Goal: Task Accomplishment & Management: Use online tool/utility

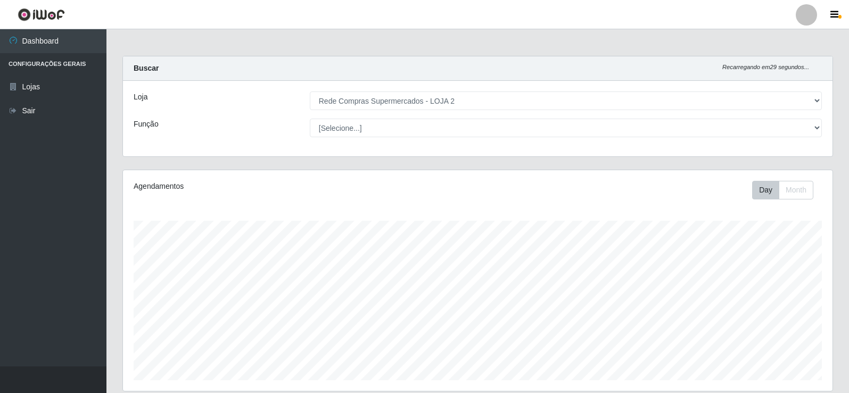
select select "161"
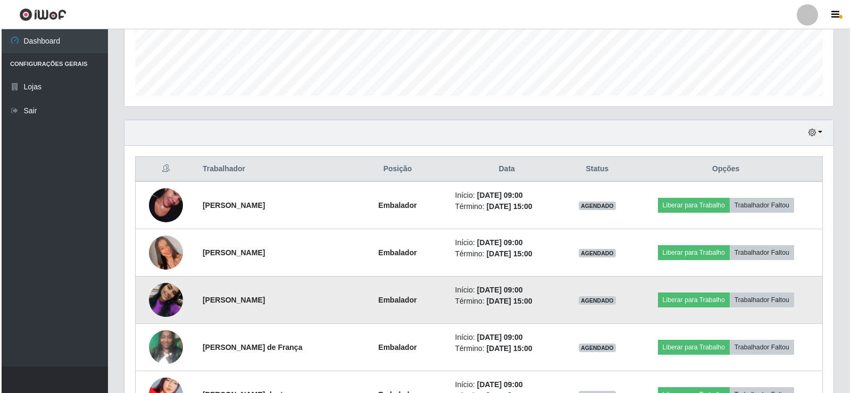
scroll to position [221, 709]
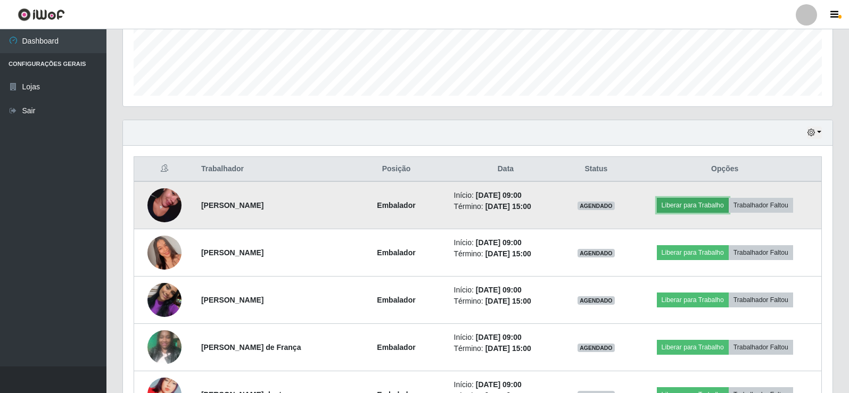
click at [676, 204] on button "Liberar para Trabalho" at bounding box center [693, 205] width 72 height 15
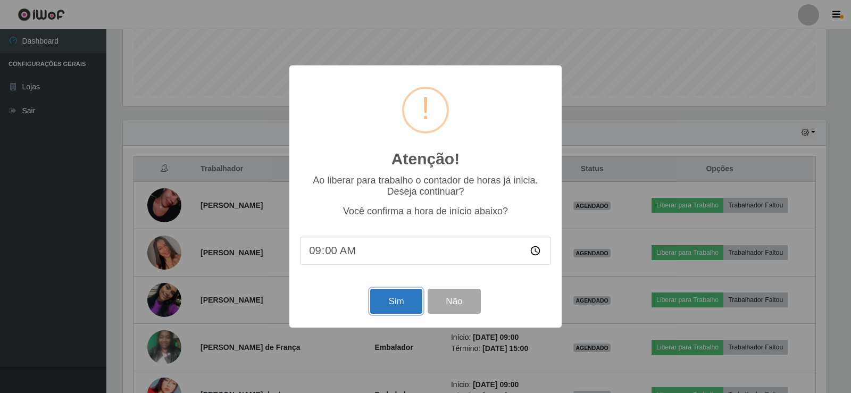
click at [401, 301] on button "Sim" at bounding box center [396, 301] width 52 height 25
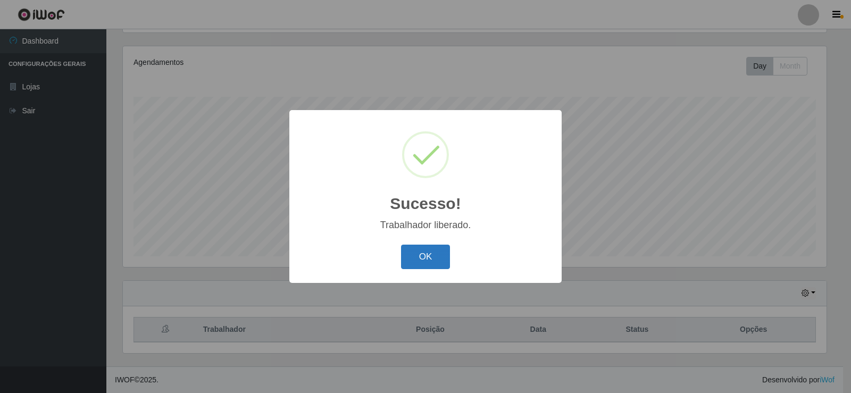
click at [437, 254] on button "OK" at bounding box center [425, 257] width 49 height 25
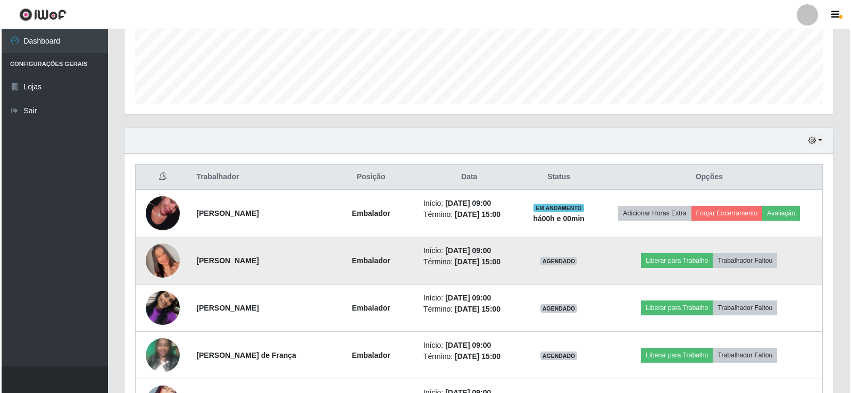
scroll to position [284, 0]
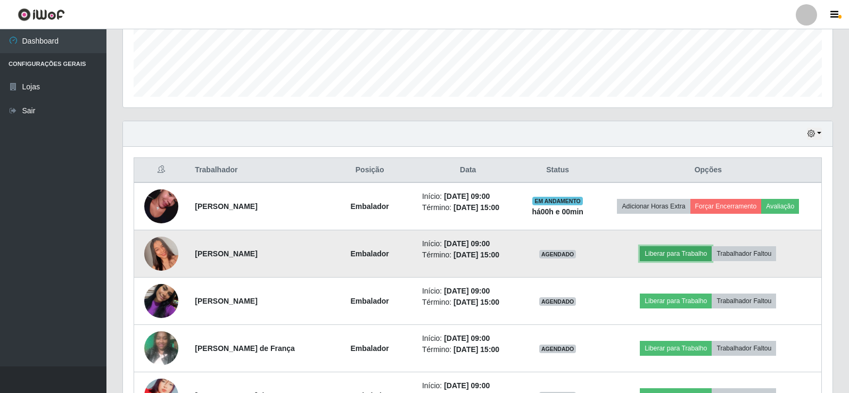
click at [694, 254] on button "Liberar para Trabalho" at bounding box center [676, 253] width 72 height 15
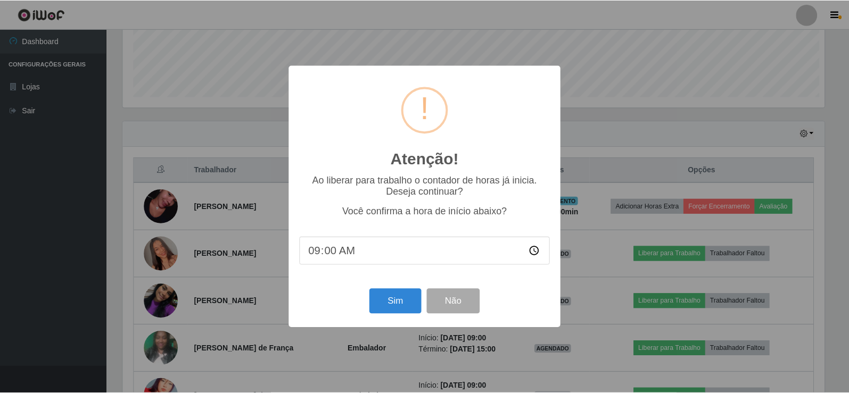
scroll to position [221, 704]
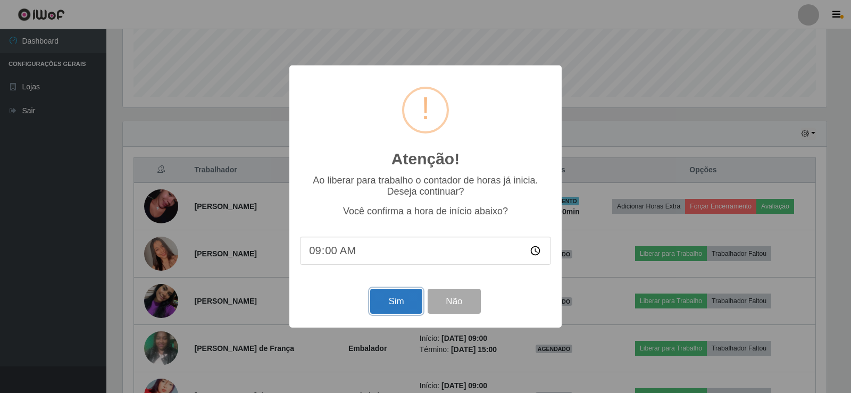
click at [397, 301] on button "Sim" at bounding box center [396, 301] width 52 height 25
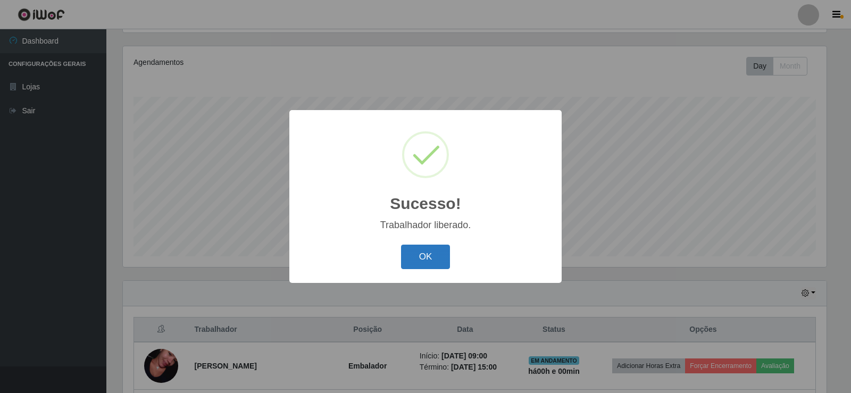
click at [432, 256] on button "OK" at bounding box center [425, 257] width 49 height 25
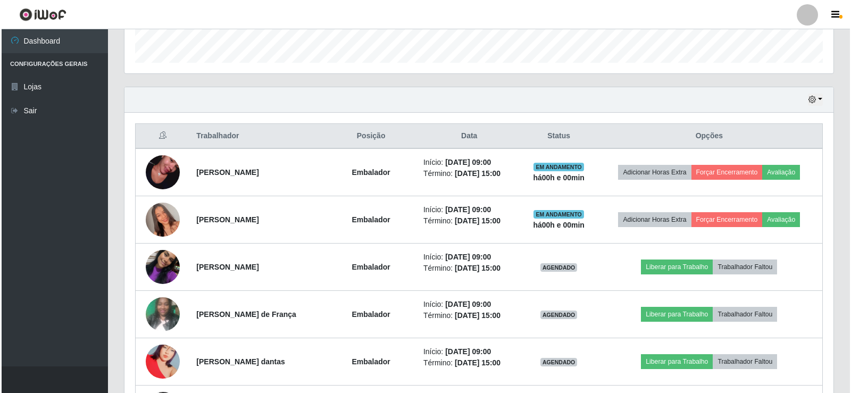
scroll to position [337, 0]
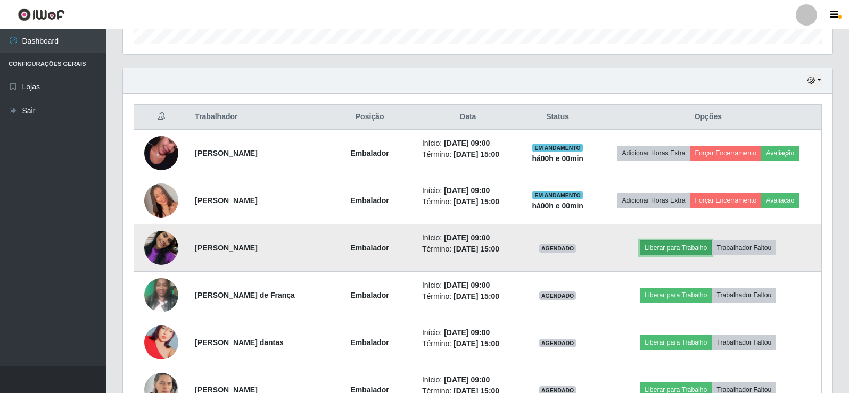
click at [688, 248] on button "Liberar para Trabalho" at bounding box center [676, 247] width 72 height 15
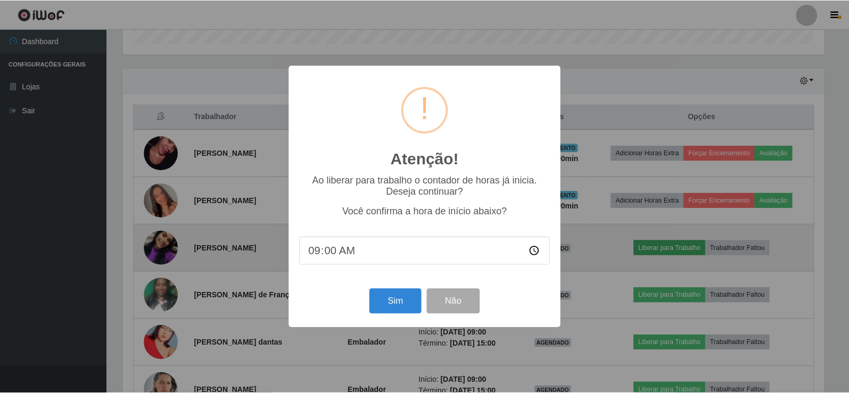
scroll to position [221, 704]
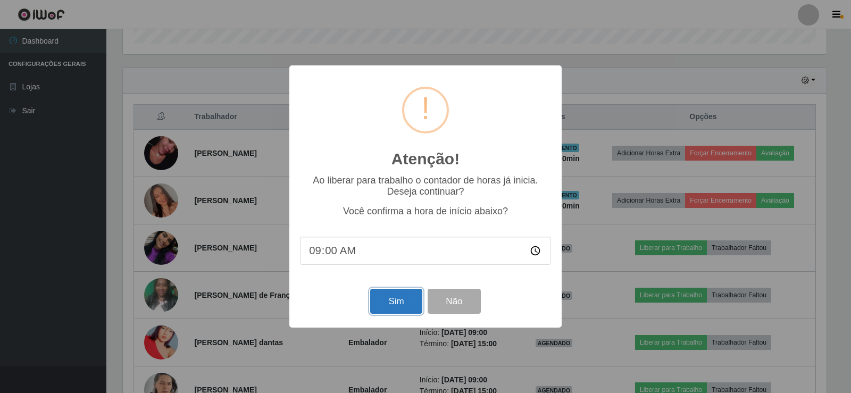
click at [391, 306] on button "Sim" at bounding box center [396, 301] width 52 height 25
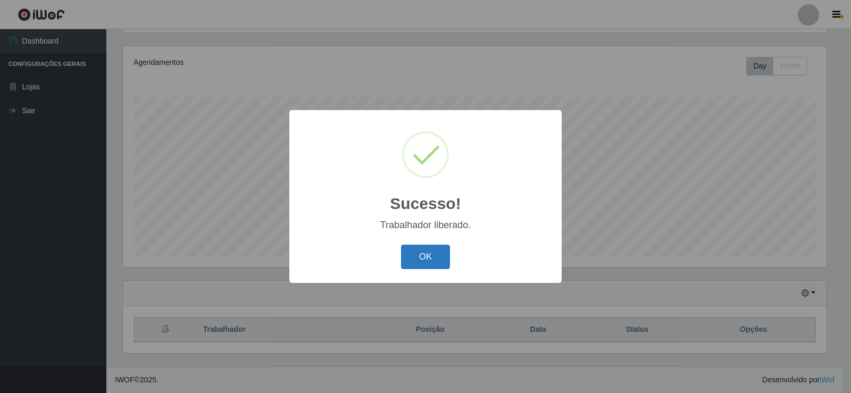
click at [412, 261] on button "OK" at bounding box center [425, 257] width 49 height 25
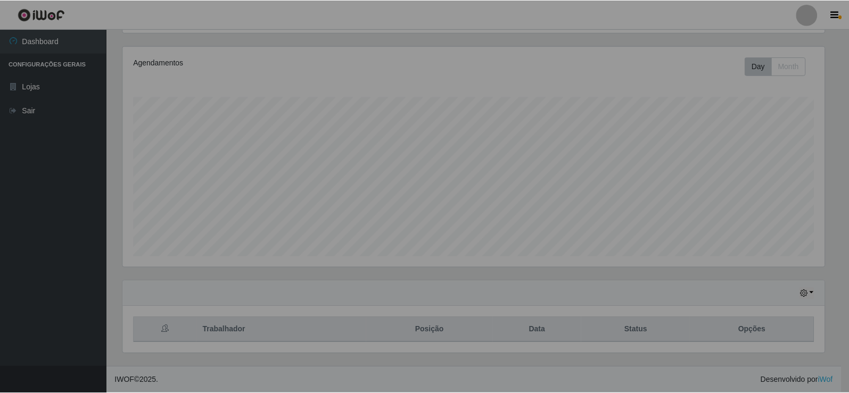
scroll to position [0, 0]
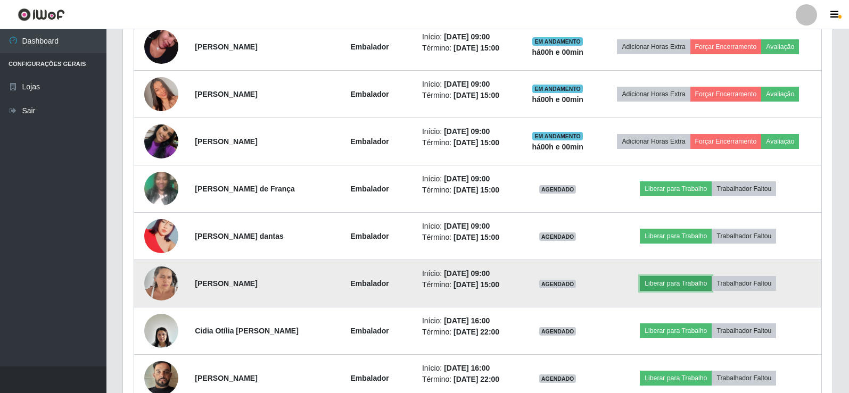
click at [688, 280] on button "Liberar para Trabalho" at bounding box center [676, 283] width 72 height 15
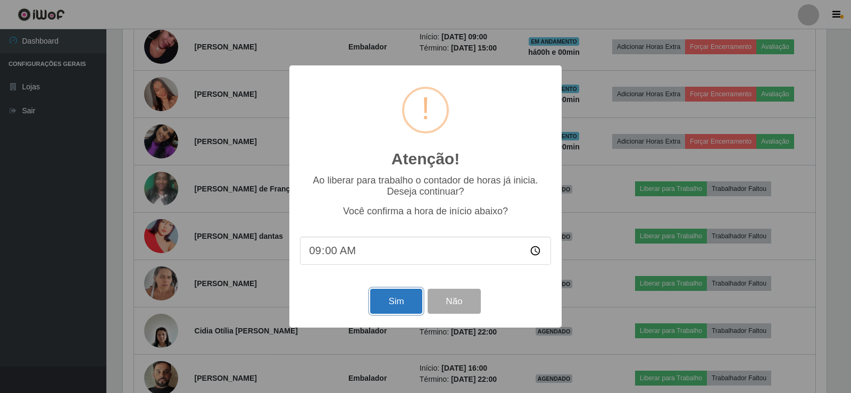
click at [376, 302] on button "Sim" at bounding box center [396, 301] width 52 height 25
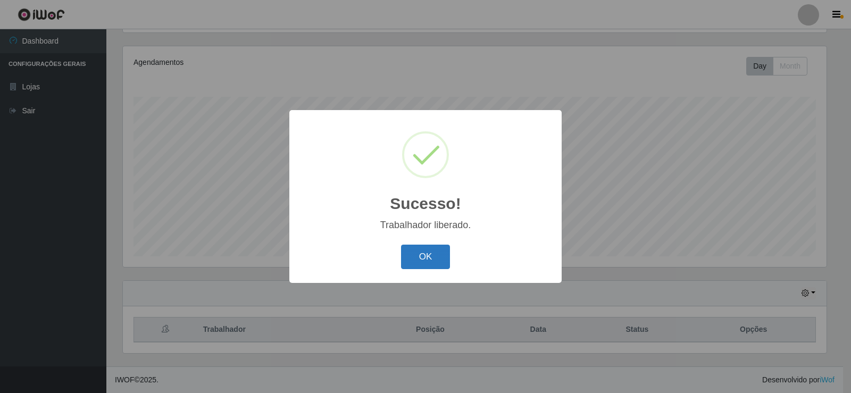
click at [424, 259] on button "OK" at bounding box center [425, 257] width 49 height 25
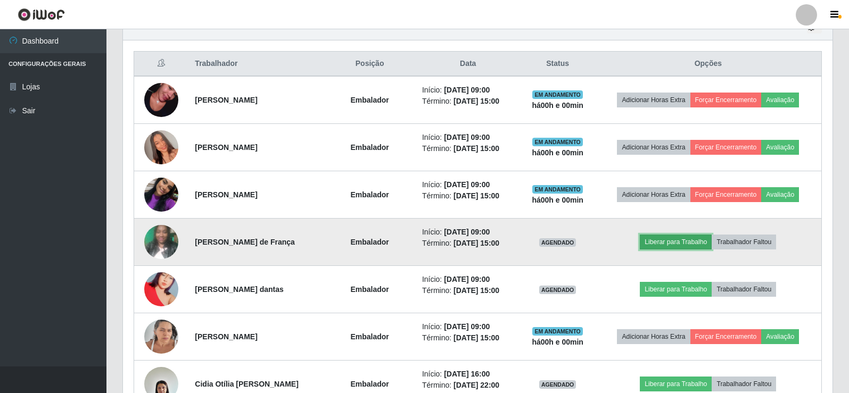
click at [681, 243] on button "Liberar para Trabalho" at bounding box center [676, 242] width 72 height 15
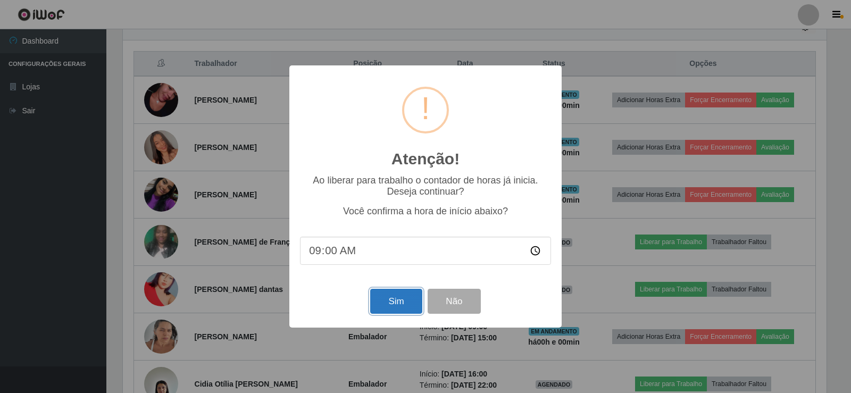
click at [397, 301] on button "Sim" at bounding box center [396, 301] width 52 height 25
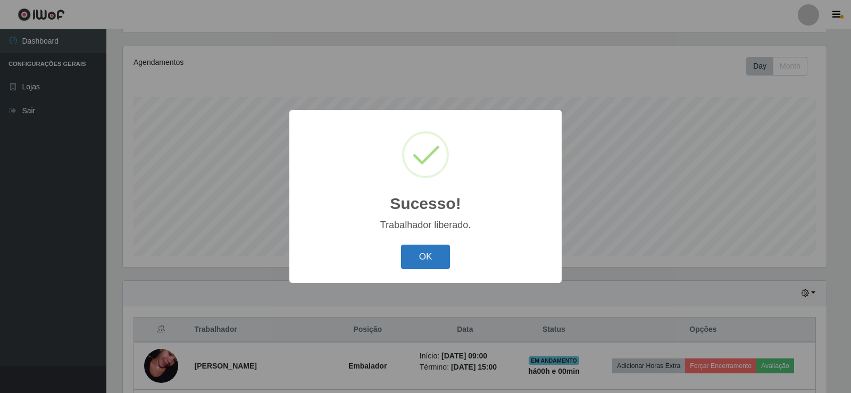
click at [419, 261] on button "OK" at bounding box center [425, 257] width 49 height 25
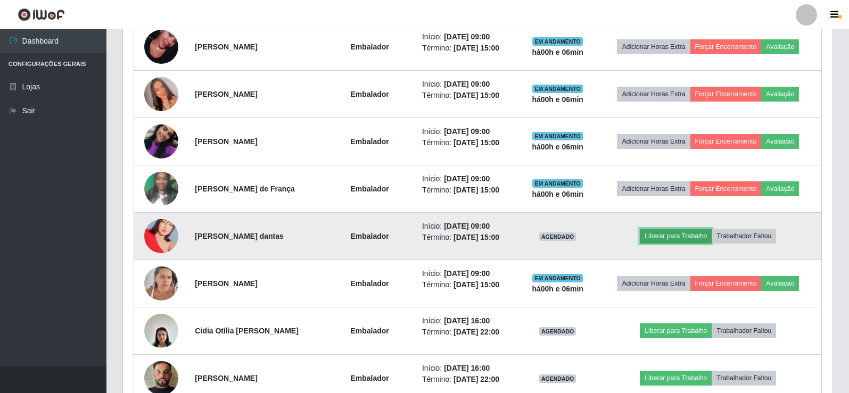
click at [669, 239] on button "Liberar para Trabalho" at bounding box center [676, 236] width 72 height 15
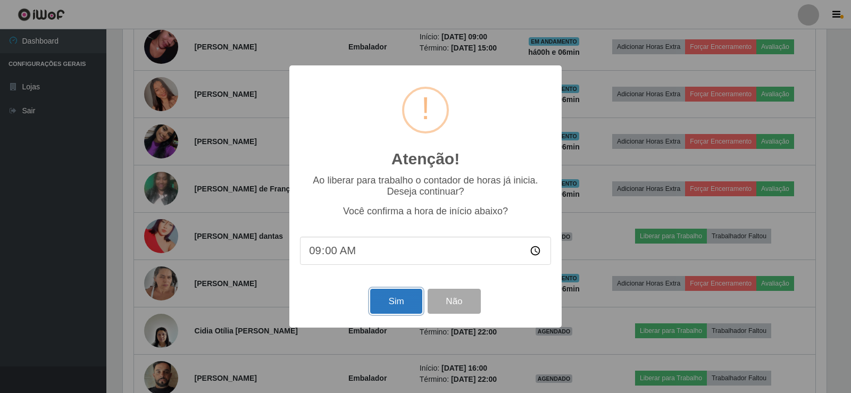
click at [403, 293] on button "Sim" at bounding box center [396, 301] width 52 height 25
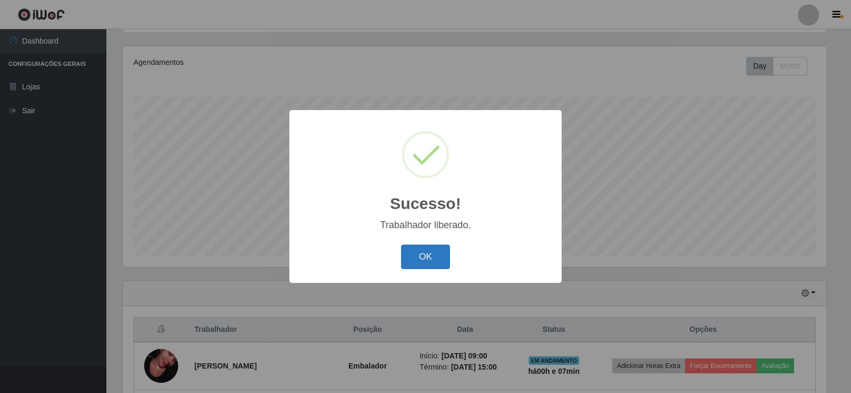
click at [421, 250] on button "OK" at bounding box center [425, 257] width 49 height 25
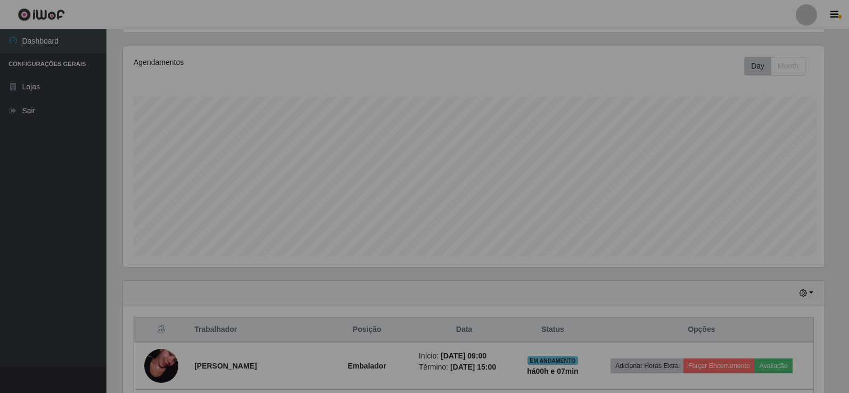
scroll to position [221, 709]
